Goal: Transaction & Acquisition: Download file/media

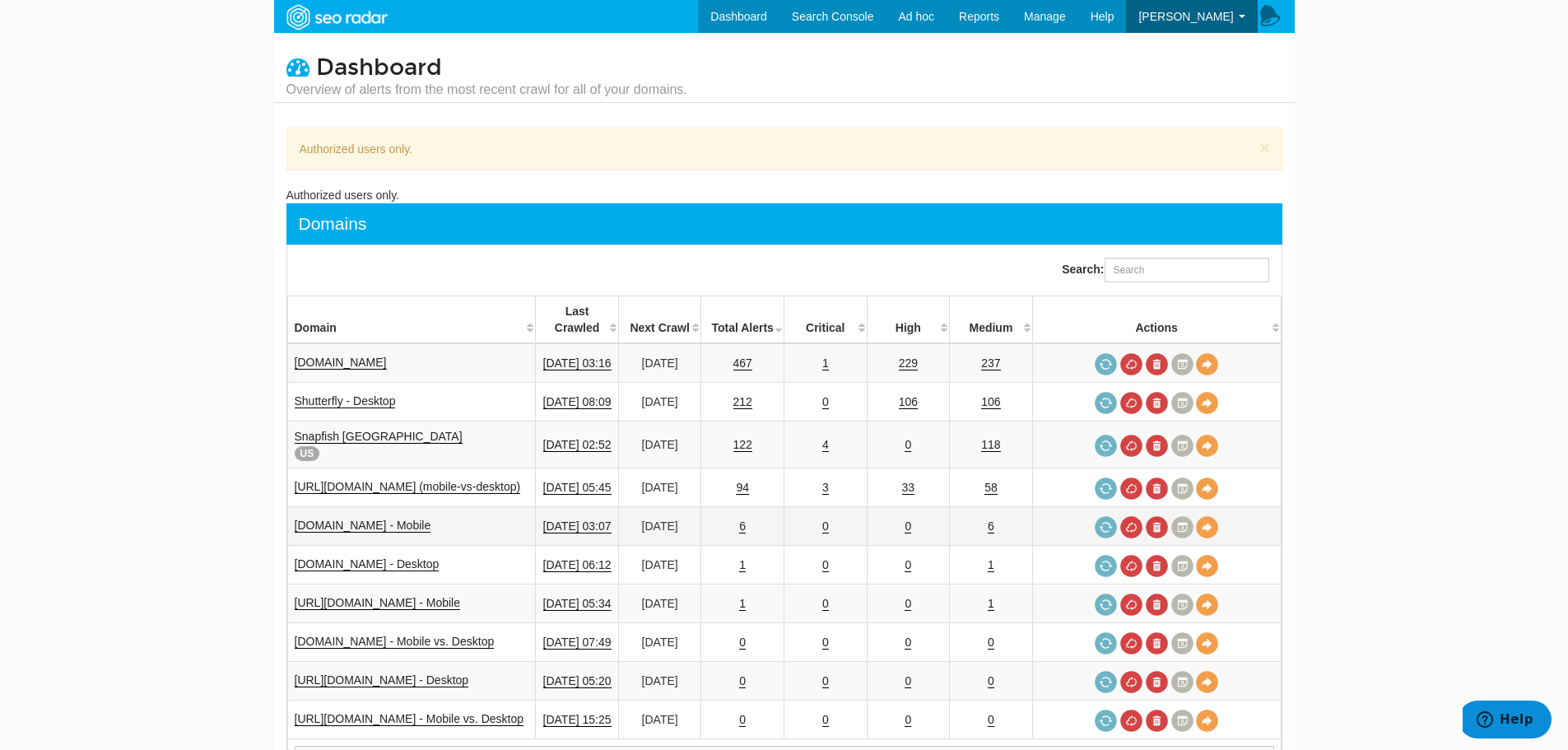
click at [461, 534] on div at bounding box center [412, 535] width 234 height 2
click at [431, 518] on link "[DOMAIN_NAME] - Mobile" at bounding box center [363, 526] width 137 height 14
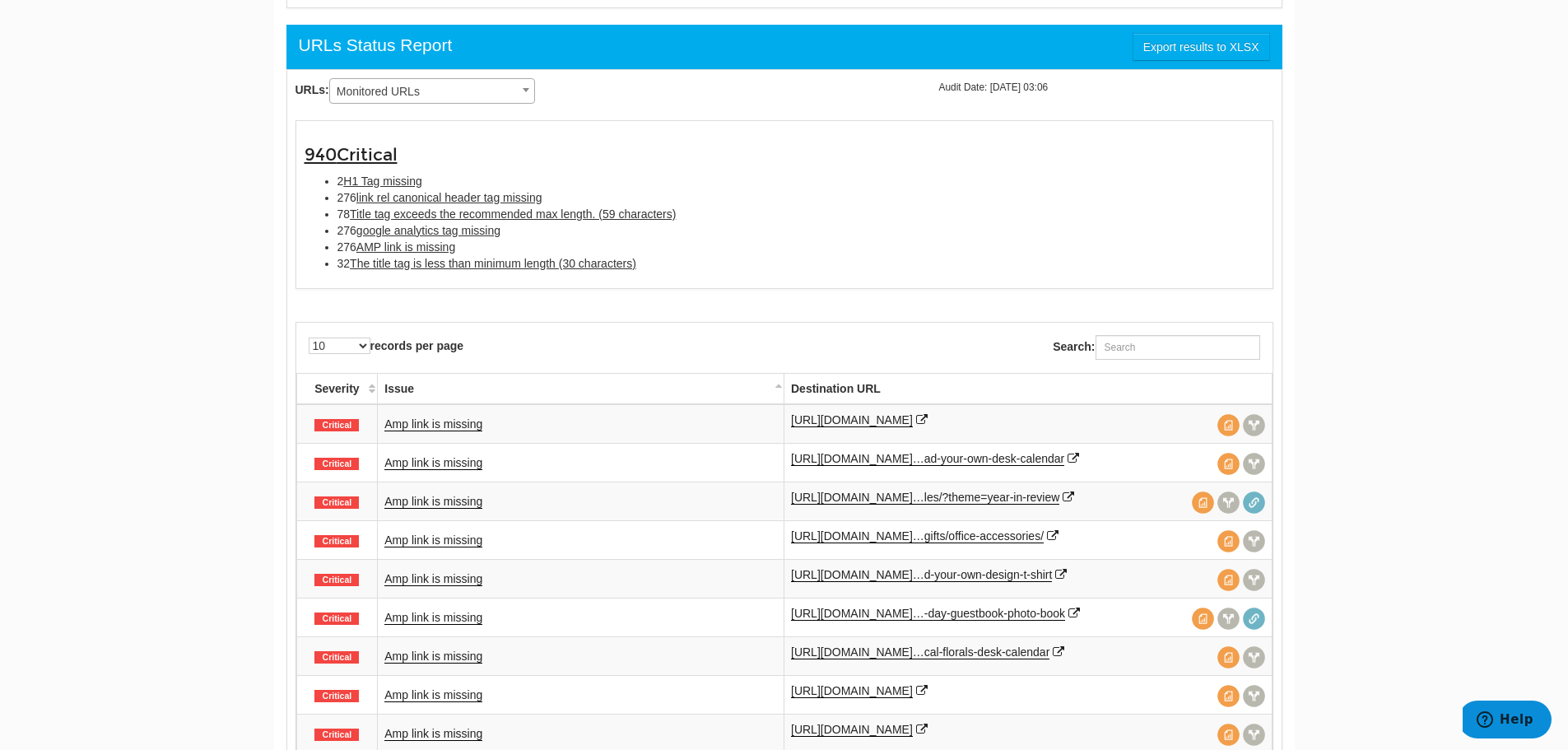
scroll to position [980, 0]
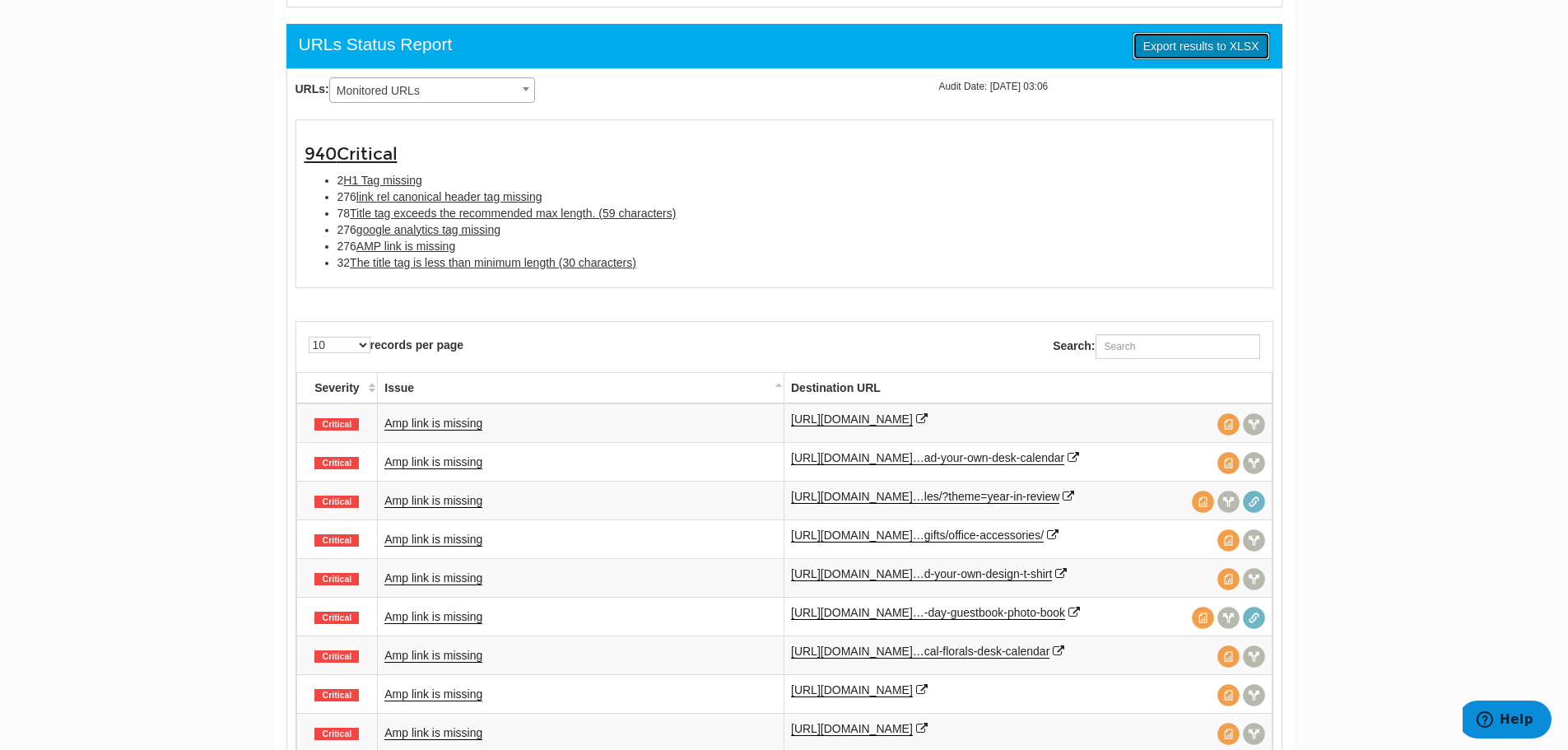
click at [1190, 49] on link "Export results to XLSX" at bounding box center [1201, 46] width 137 height 28
